Goal: Transaction & Acquisition: Purchase product/service

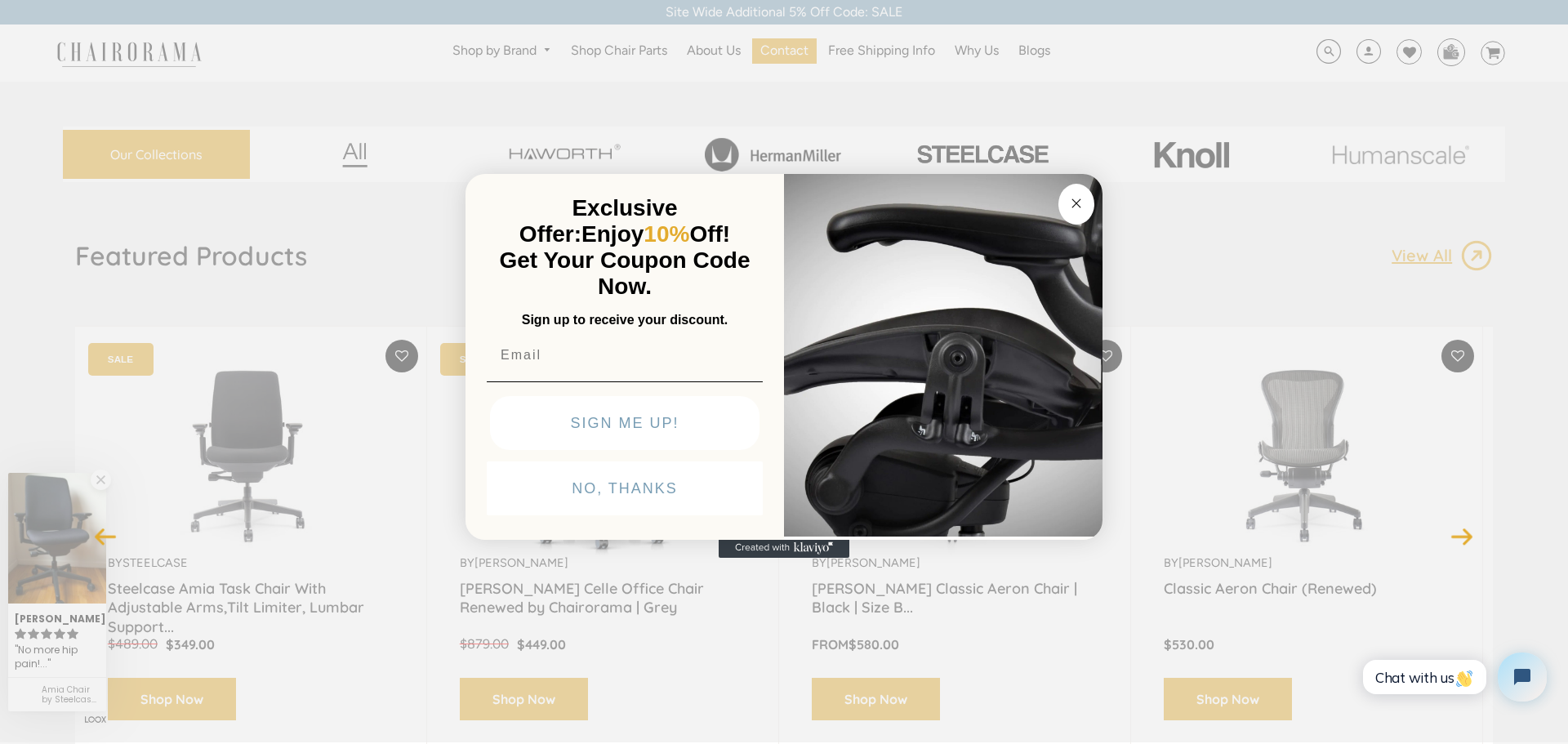
click at [1070, 195] on icon "Close dialog" at bounding box center [1077, 203] width 20 height 20
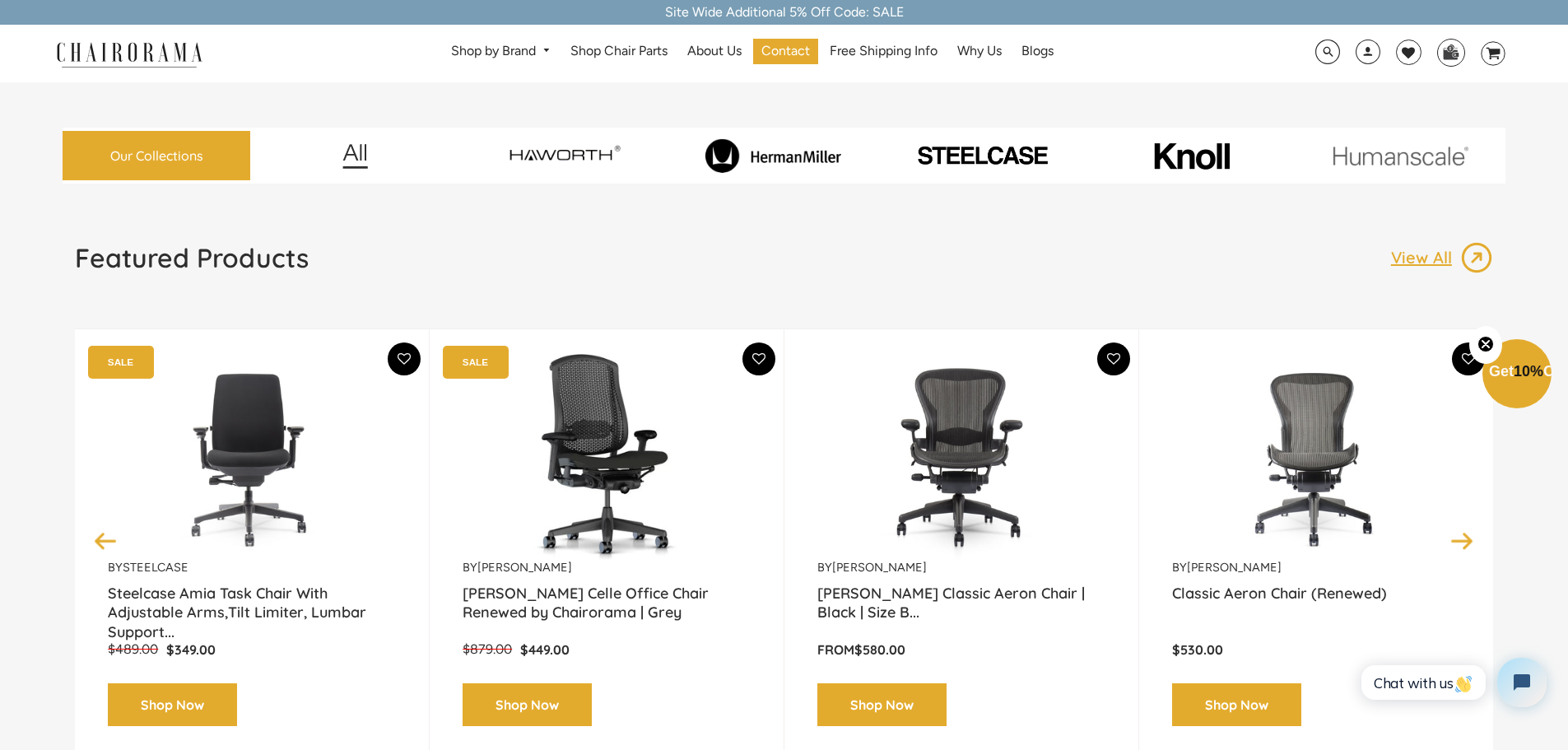
click at [792, 165] on img at bounding box center [773, 155] width 202 height 34
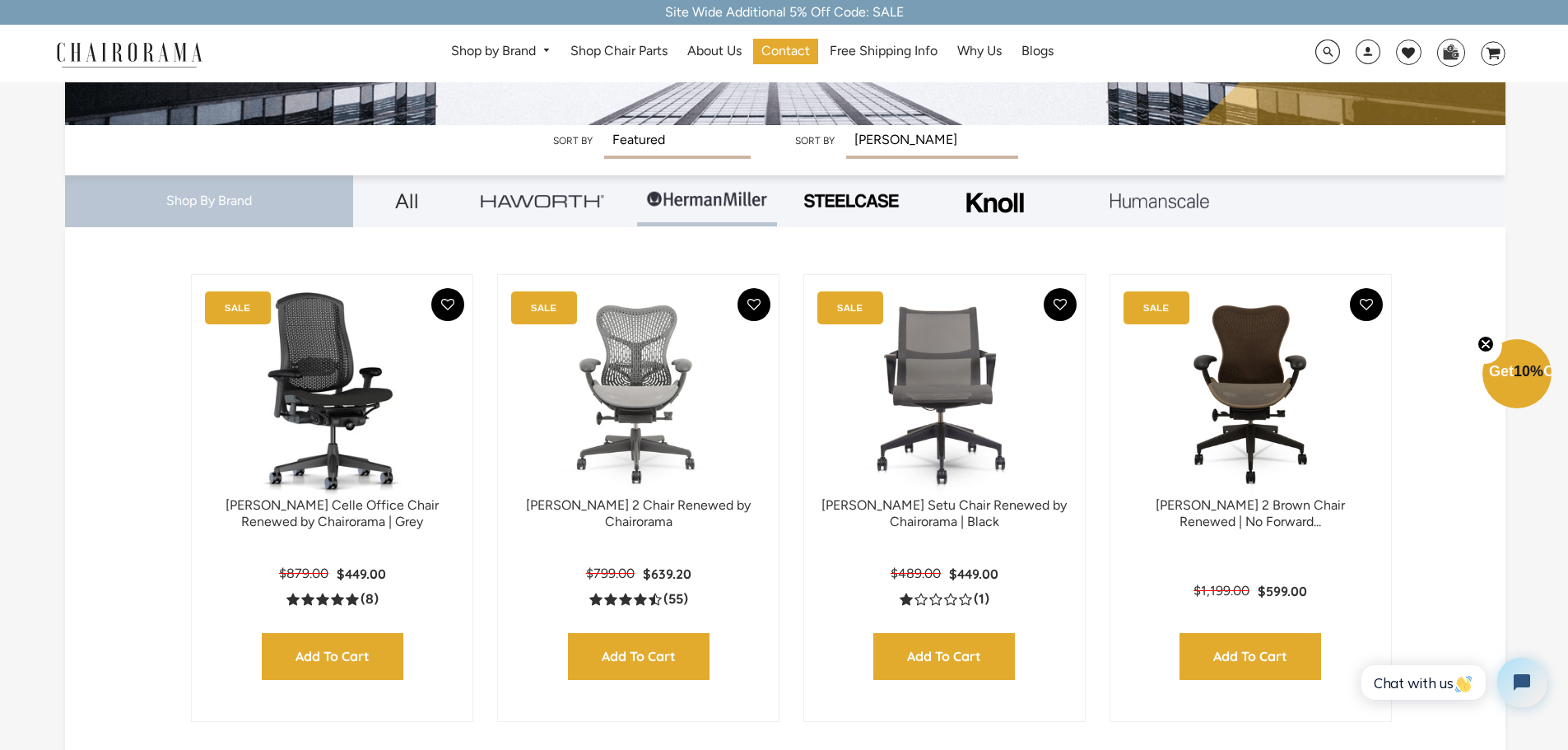
click at [660, 144] on select "Featured Best Selling Alphabetically, A-Z Alphabetically, Z-A Price, low to hig…" at bounding box center [677, 142] width 146 height 34
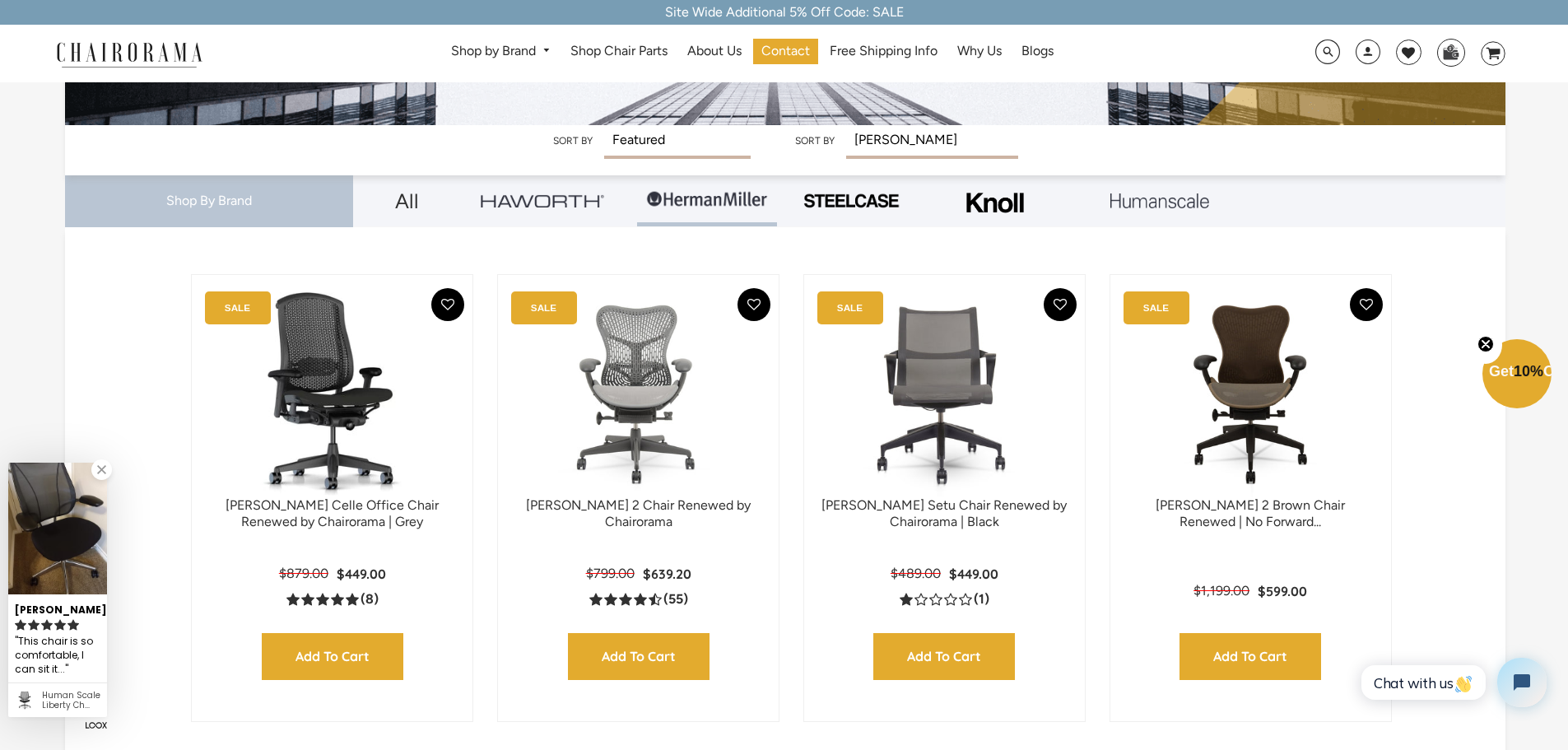
select select "price-descending"
click at [606, 125] on select "Featured Best Selling Alphabetically, A-Z Alphabetically, Z-A Price, low to hig…" at bounding box center [677, 142] width 146 height 34
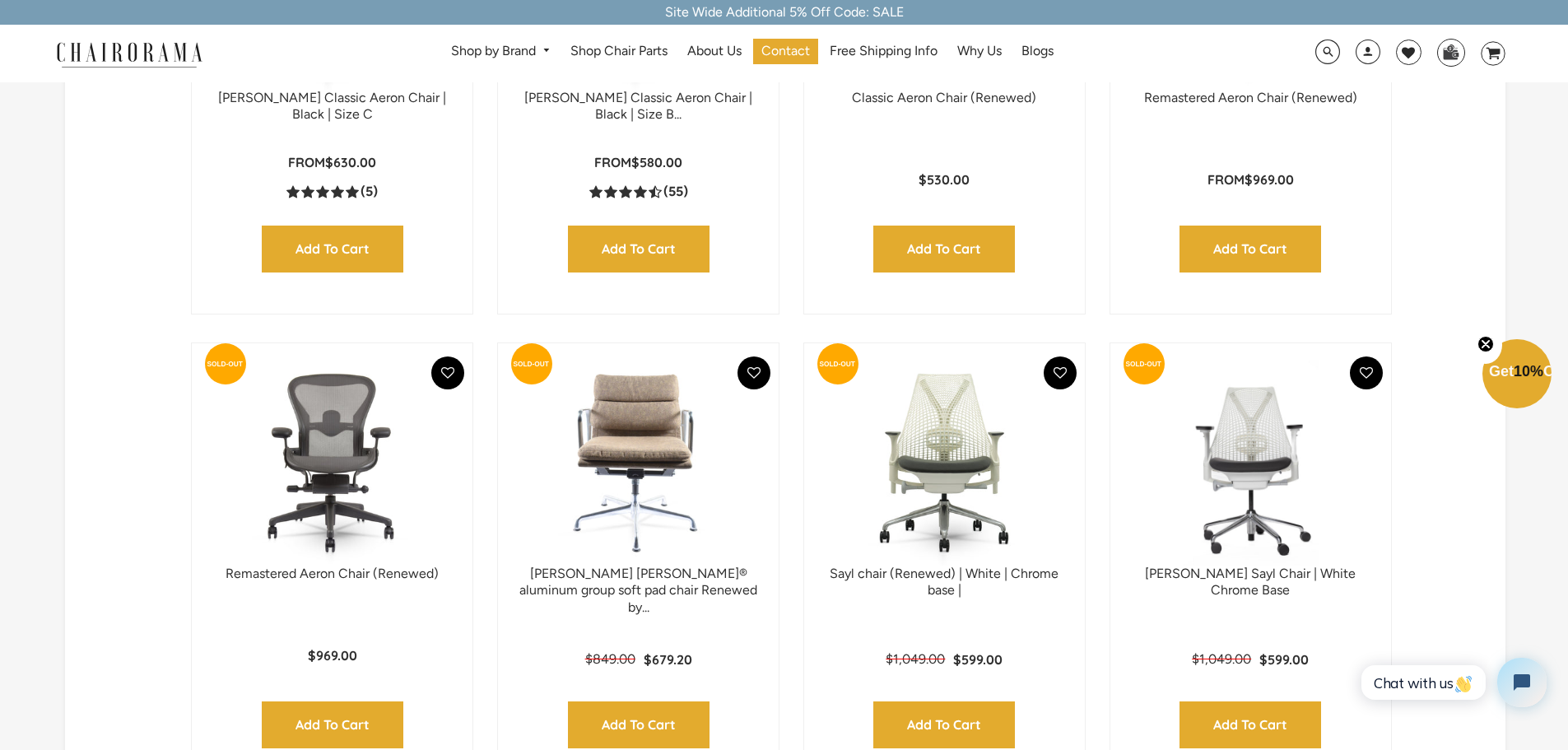
scroll to position [1240, 0]
